Goal: Task Accomplishment & Management: Manage account settings

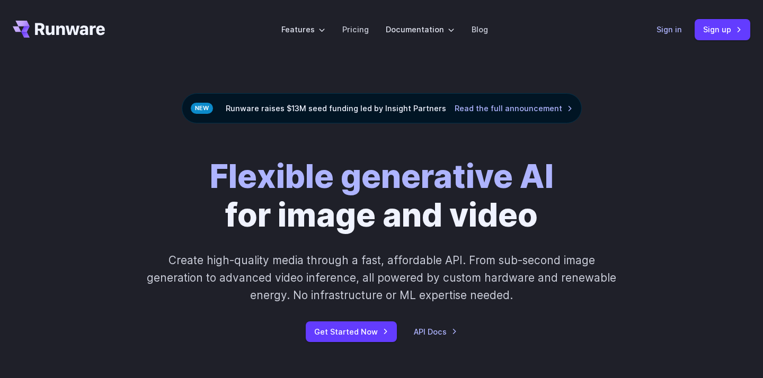
click at [664, 29] on link "Sign in" at bounding box center [669, 29] width 25 height 12
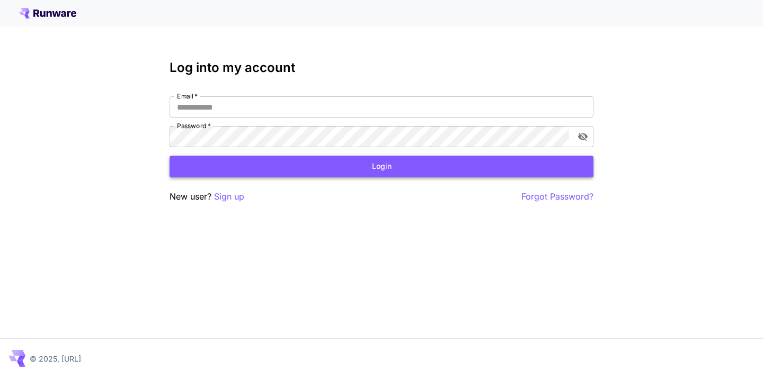
type input "**********"
click at [349, 166] on button "Login" at bounding box center [382, 167] width 424 height 22
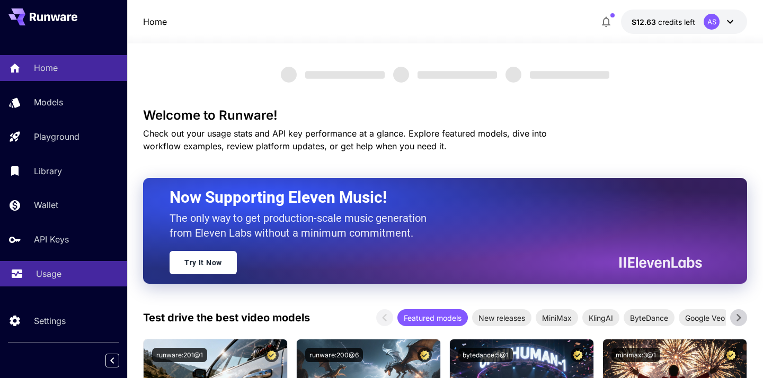
click at [63, 276] on div "Usage" at bounding box center [77, 274] width 83 height 13
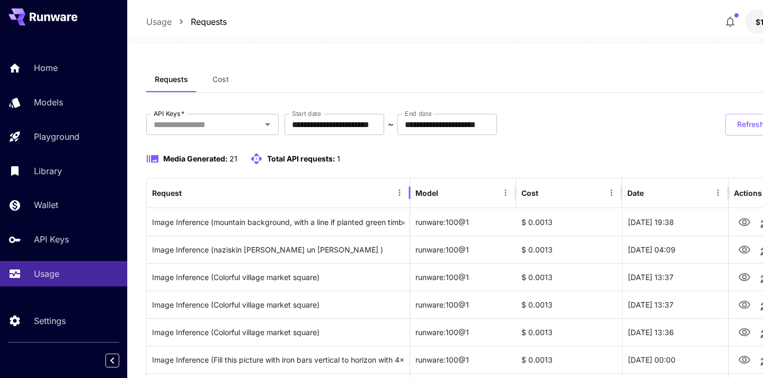
drag, startPoint x: 297, startPoint y: 198, endPoint x: 404, endPoint y: 194, distance: 107.1
click at [407, 194] on div at bounding box center [409, 193] width 5 height 30
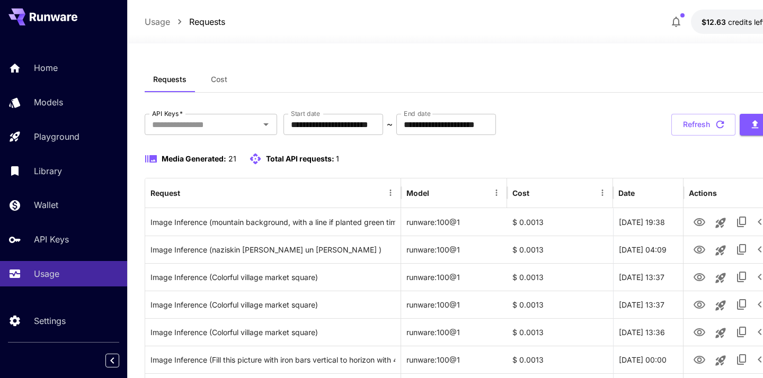
scroll to position [0, 72]
